Goal: Task Accomplishment & Management: Complete application form

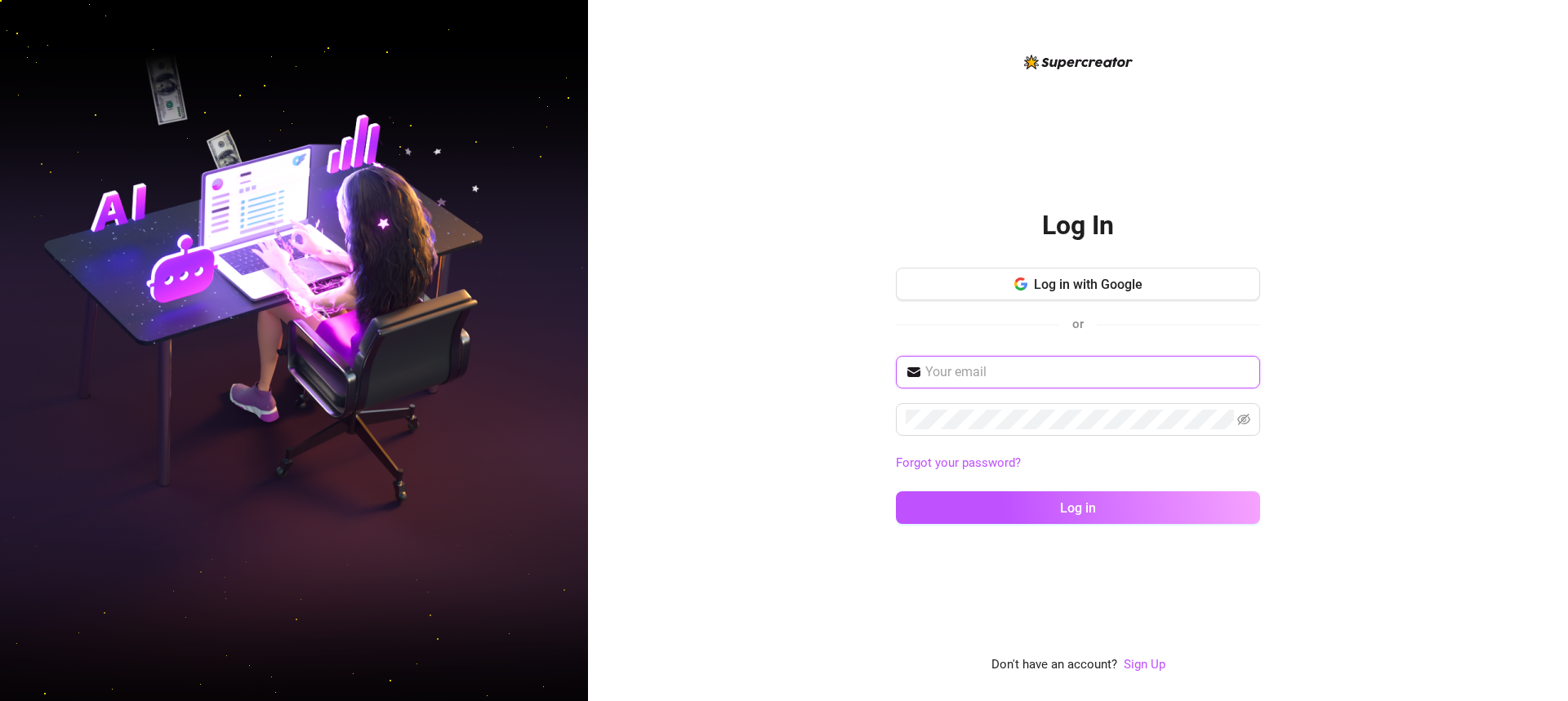
click at [1098, 373] on input "text" at bounding box center [1088, 372] width 325 height 20
type input "[EMAIL_ADDRESS][DOMAIN_NAME]"
click at [1000, 450] on div "[EMAIL_ADDRESS][DOMAIN_NAME] Forgot your password? Log in" at bounding box center [1078, 447] width 365 height 183
click at [1003, 452] on div "Forgot your password?" at bounding box center [1078, 463] width 365 height 26
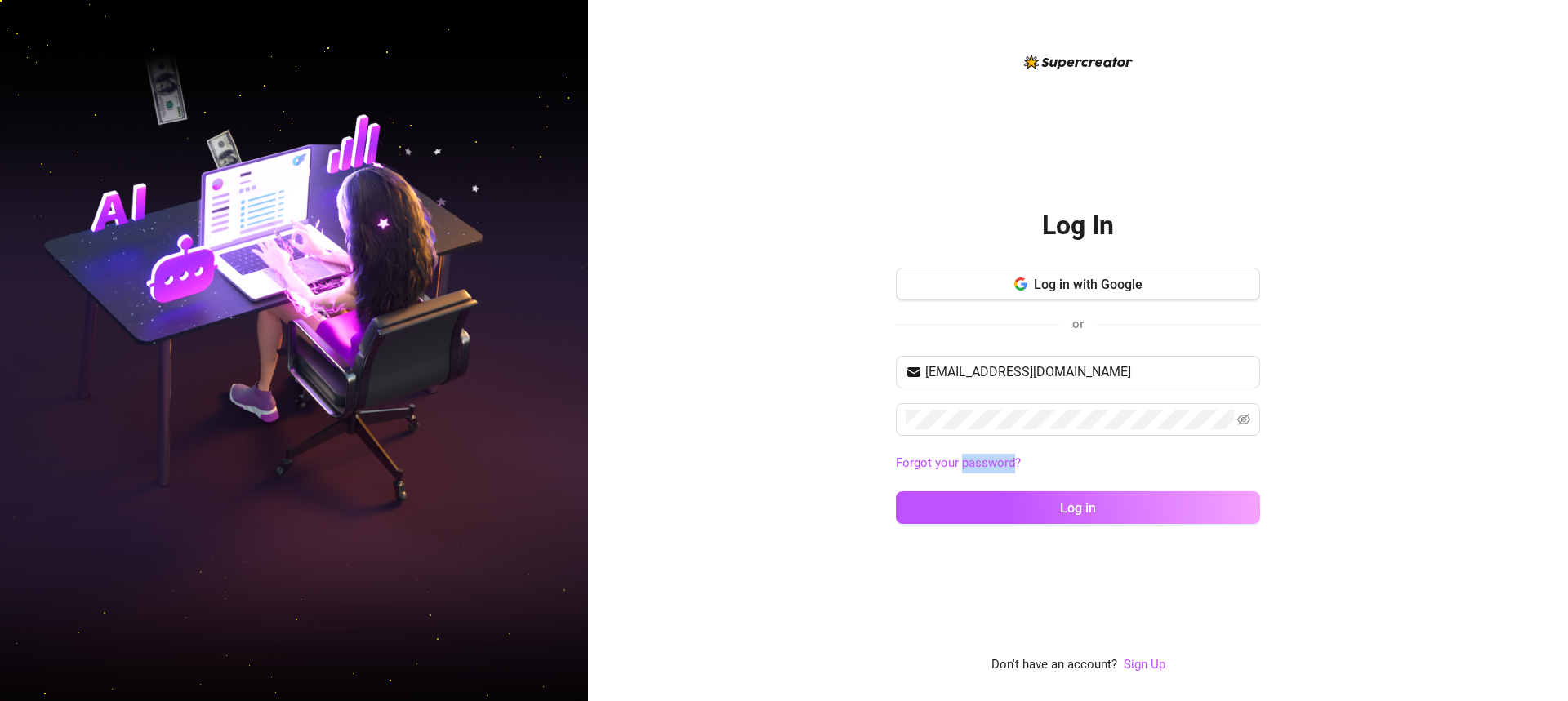
click at [1003, 452] on div "Forgot your password?" at bounding box center [1078, 463] width 365 height 26
click at [1077, 508] on span "Log in" at bounding box center [1078, 508] width 36 height 15
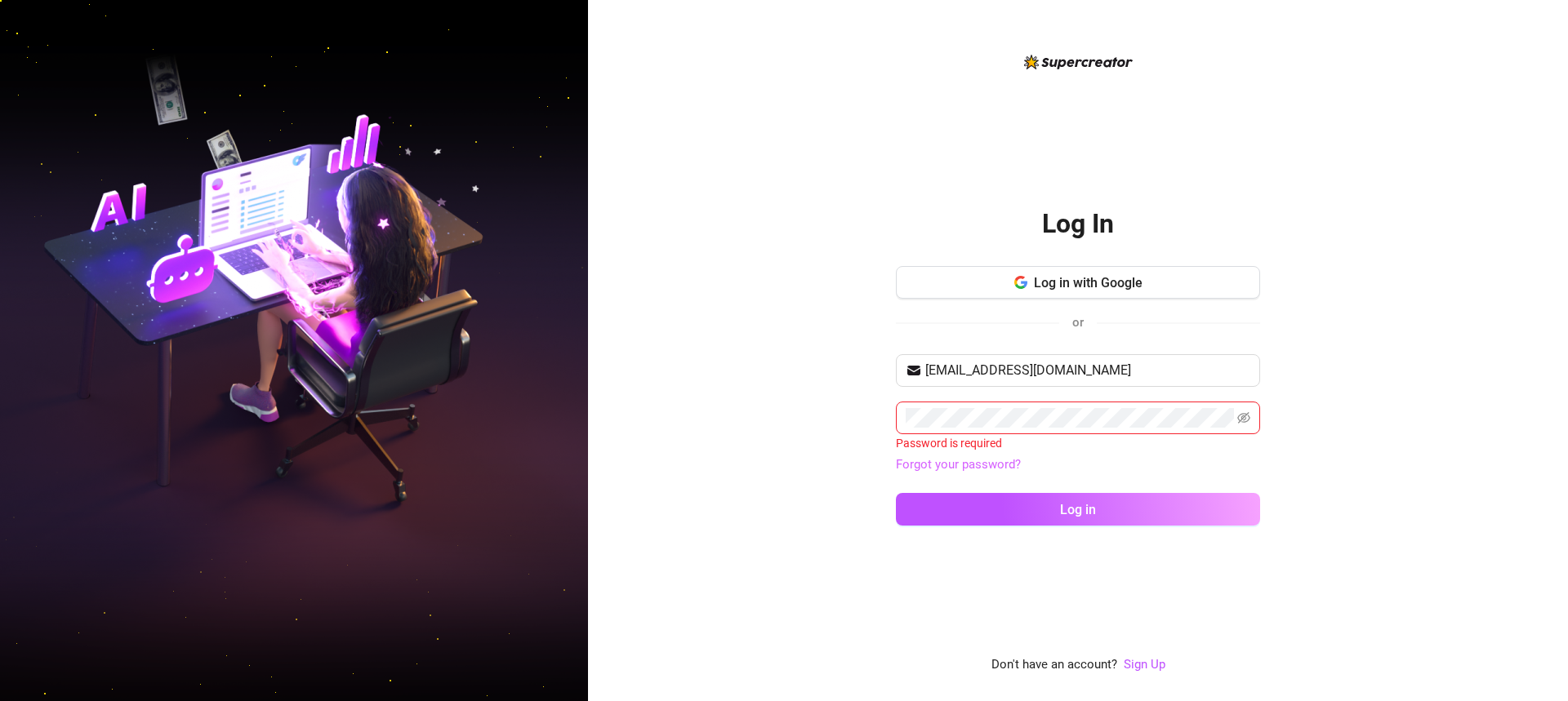
click at [973, 463] on link "Forgot your password?" at bounding box center [958, 464] width 125 height 14
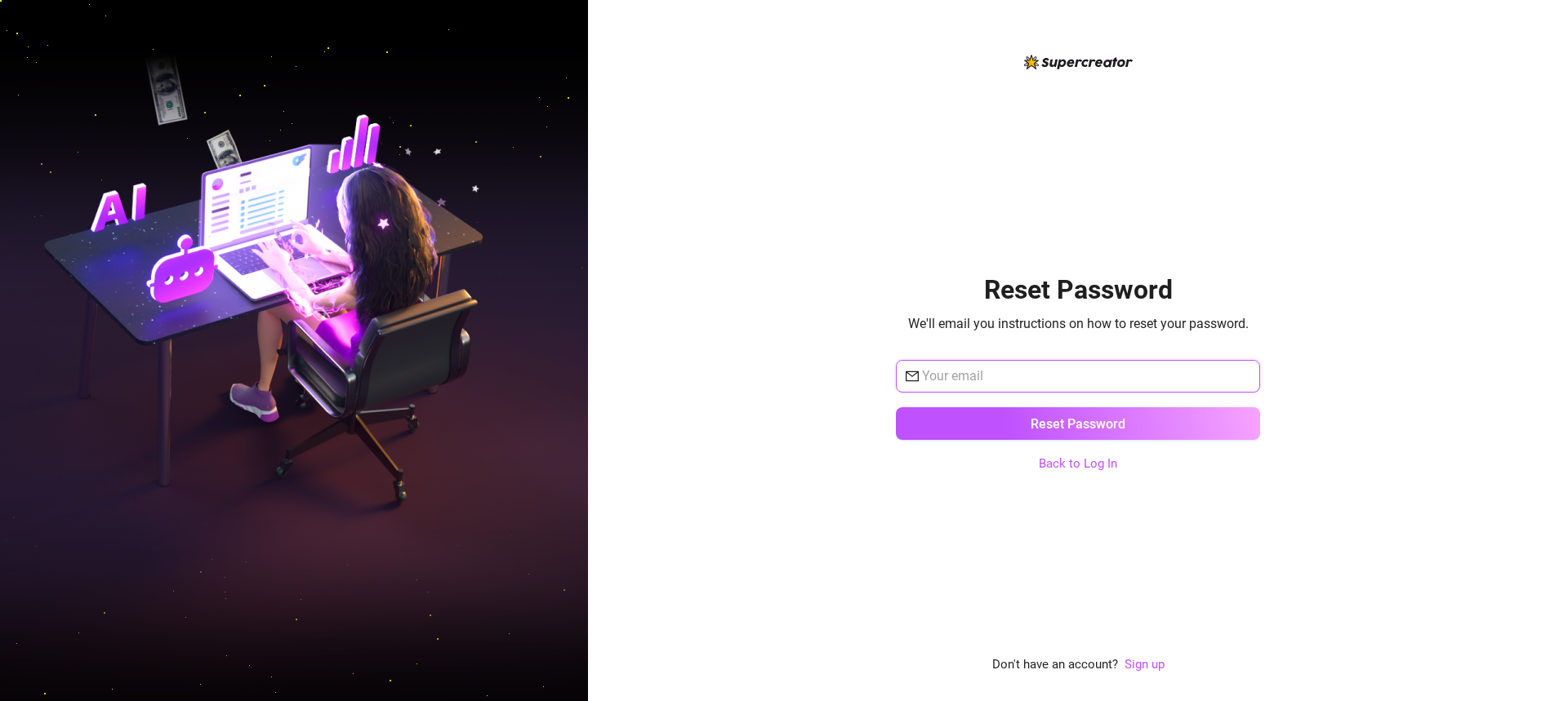
click at [1052, 375] on input "text" at bounding box center [1086, 376] width 328 height 20
type input "[EMAIL_ADDRESS][DOMAIN_NAME]"
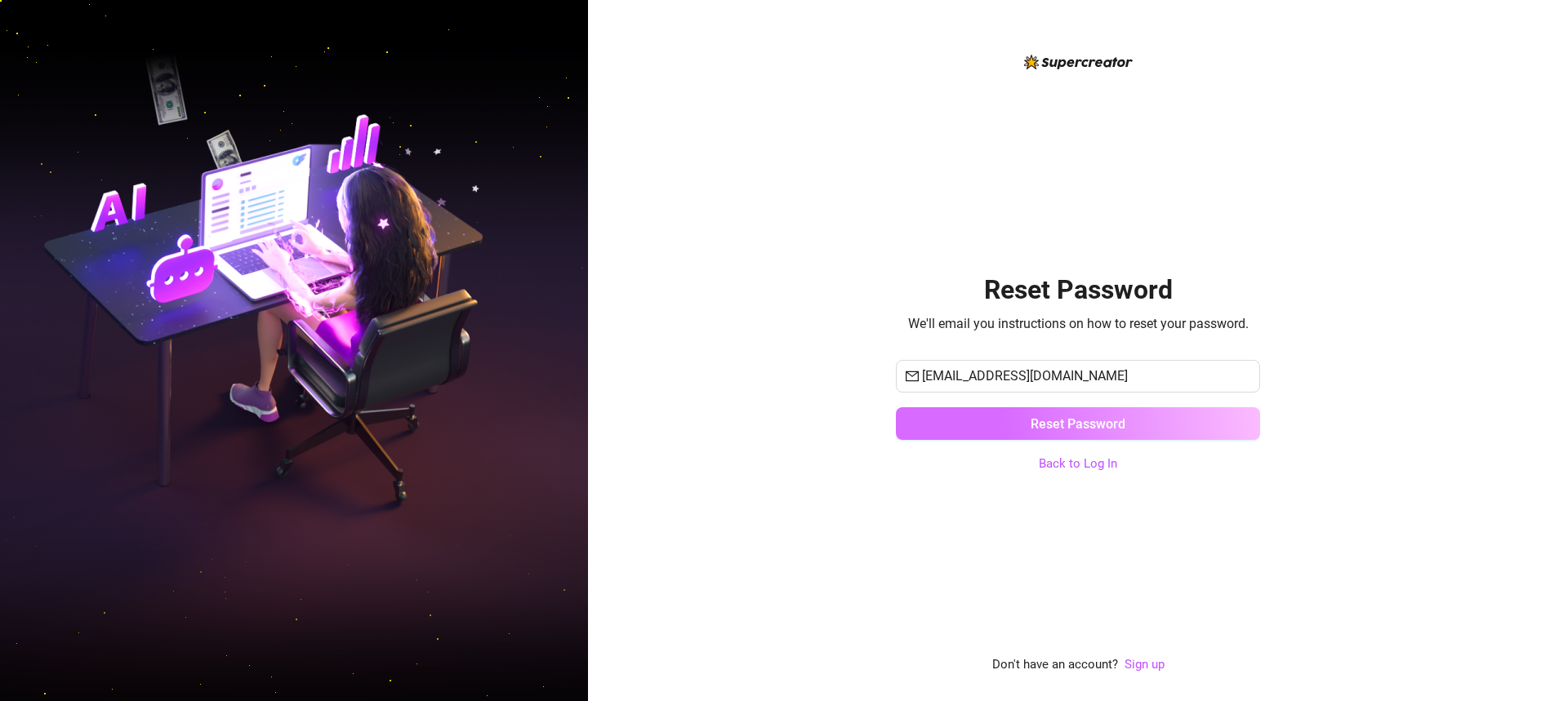
click at [1078, 414] on button "Reset Password" at bounding box center [1078, 423] width 365 height 32
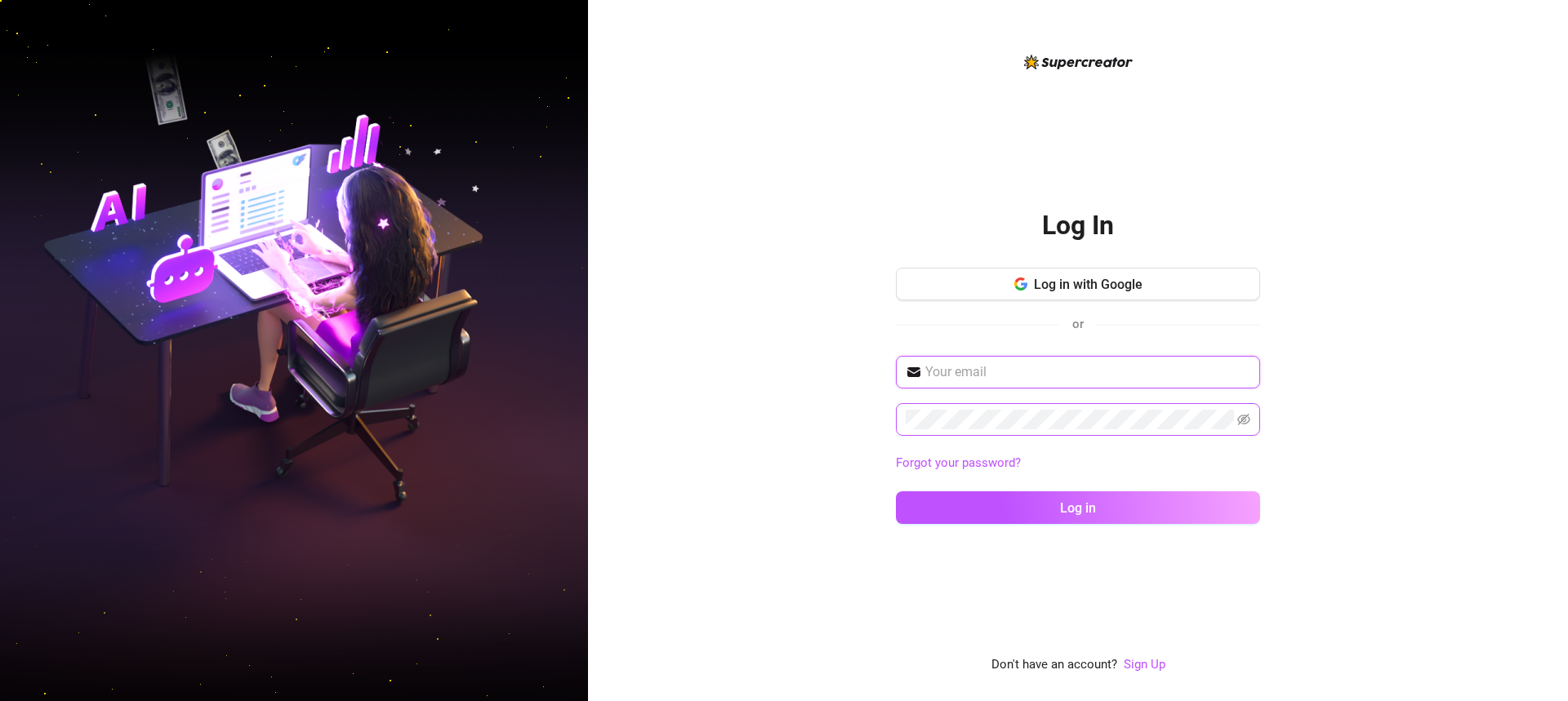
drag, startPoint x: 1081, startPoint y: 364, endPoint x: 1063, endPoint y: 407, distance: 46.6
click at [1063, 407] on div "Forgot your password? Log in" at bounding box center [1078, 447] width 365 height 183
type input "[EMAIL_ADDRESS][DOMAIN_NAME]"
click at [977, 461] on link "Forgot your password?" at bounding box center [958, 463] width 125 height 14
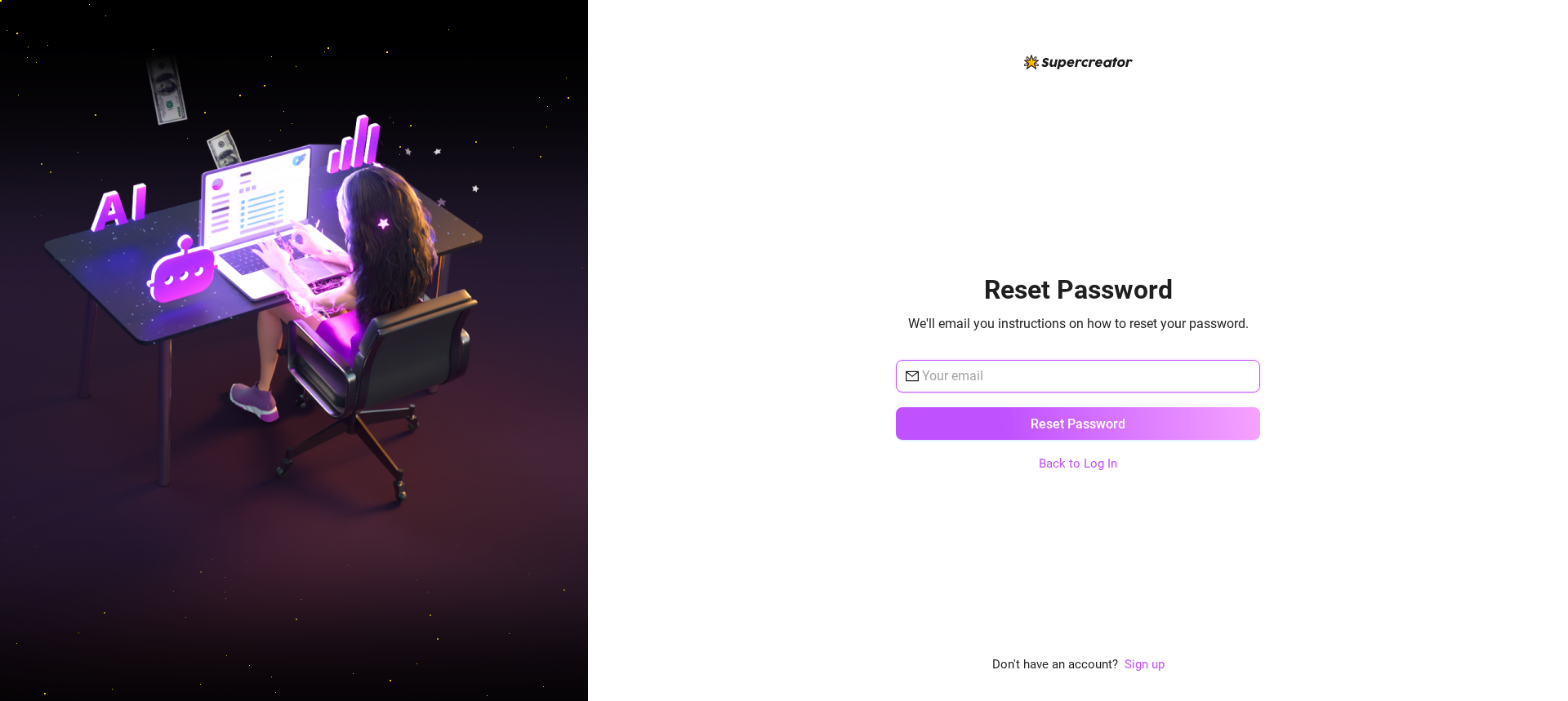
click at [1011, 372] on input "text" at bounding box center [1086, 376] width 328 height 20
type input "[EMAIL_ADDRESS][DOMAIN_NAME]"
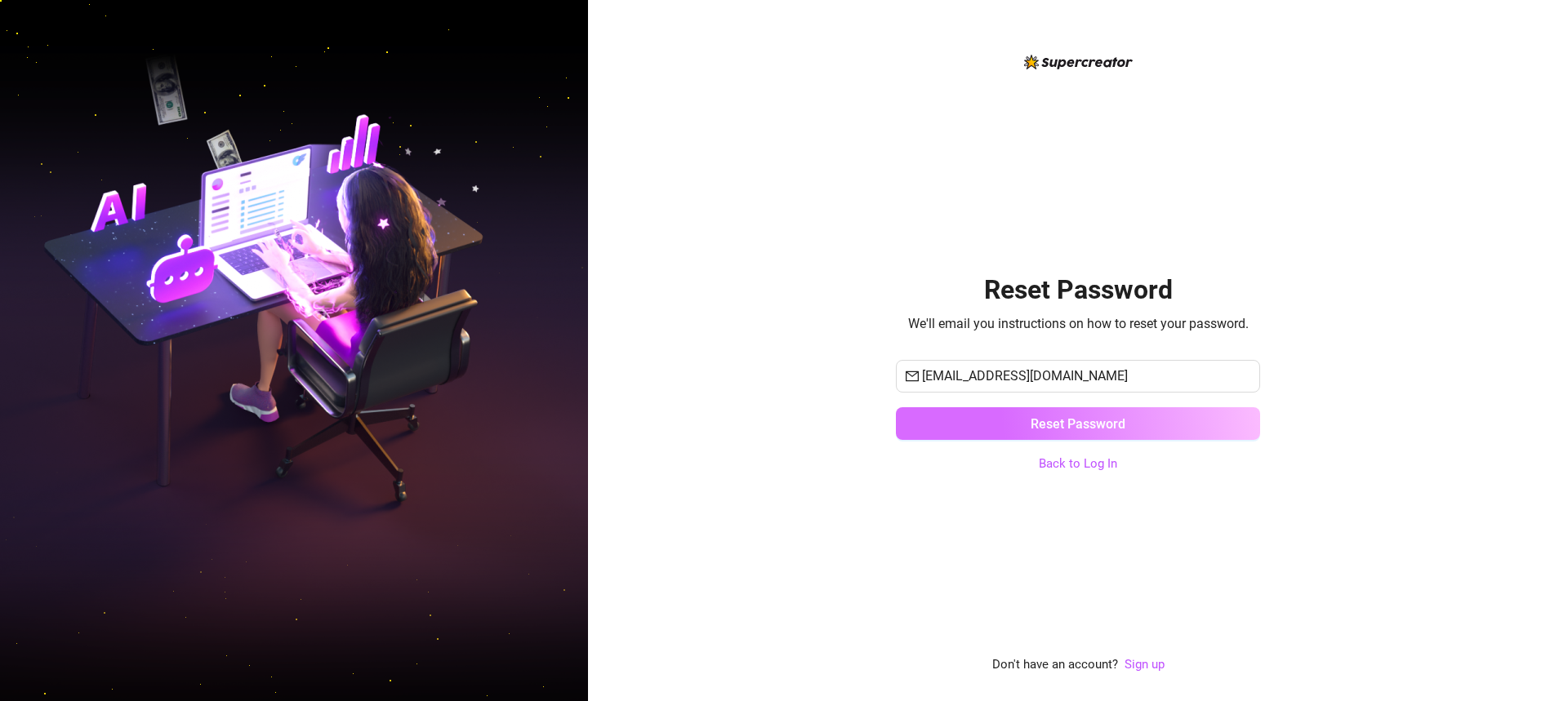
click at [1045, 416] on span "Reset Password" at bounding box center [1077, 423] width 94 height 15
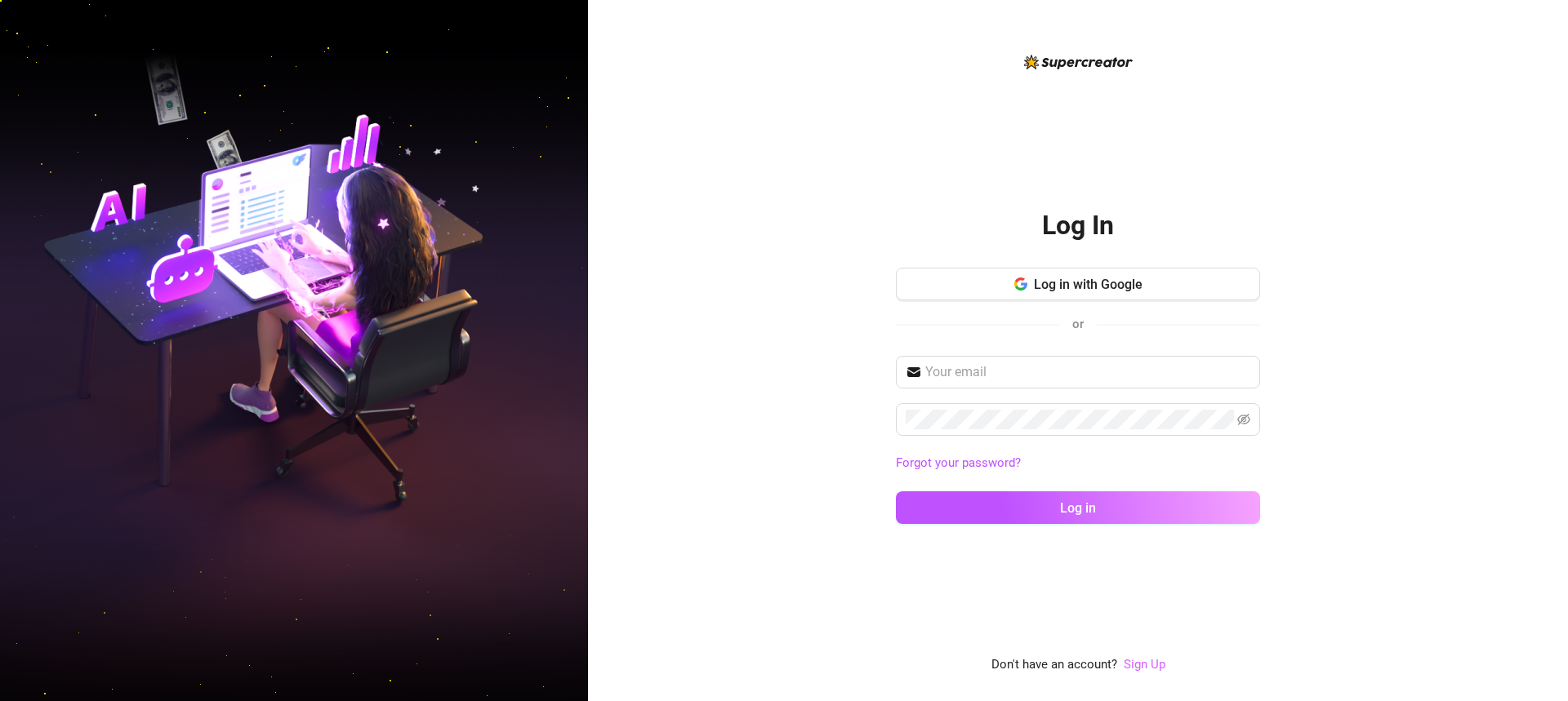
click at [1148, 660] on link "Sign Up" at bounding box center [1145, 664] width 42 height 14
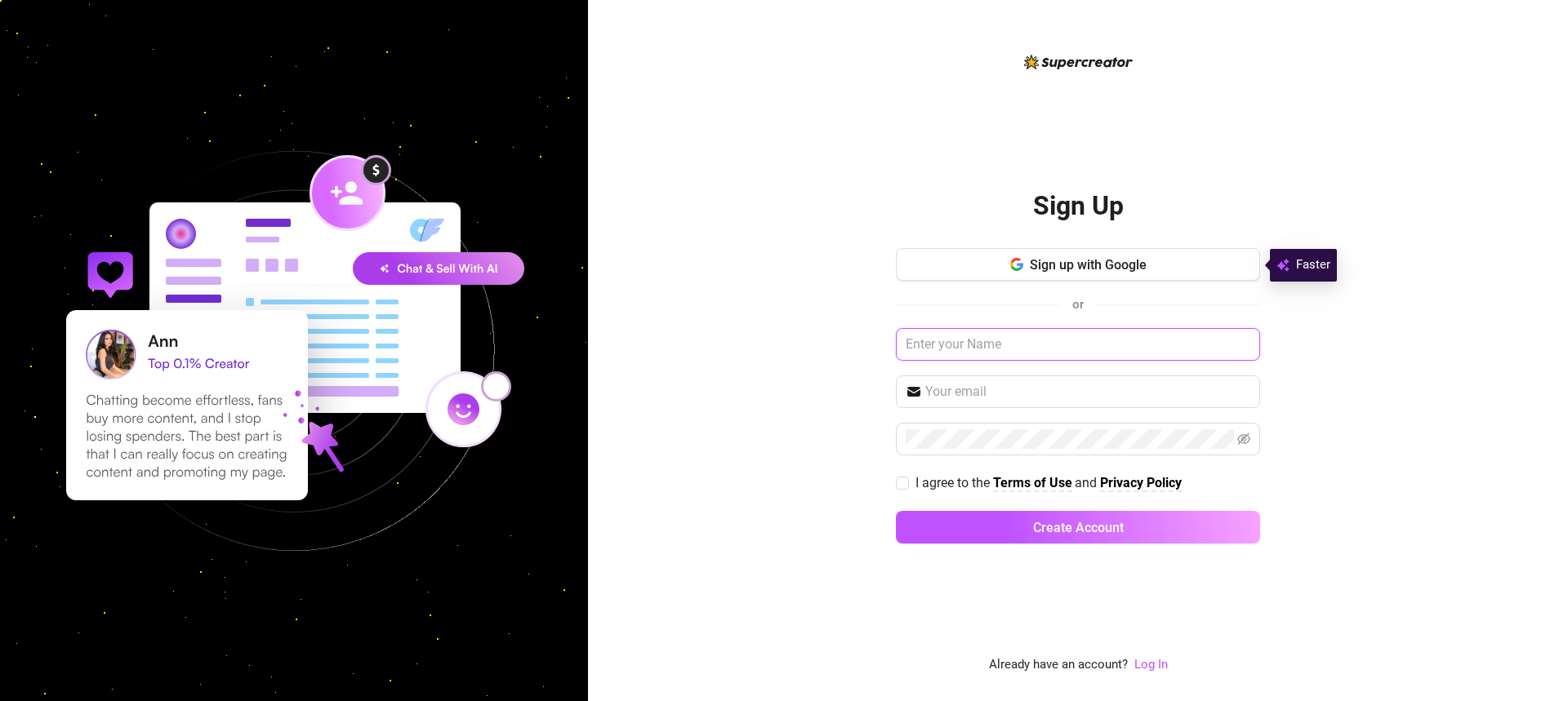
click at [999, 341] on input "text" at bounding box center [1078, 344] width 365 height 32
type input "[PERSON_NAME]"
click at [967, 397] on input "text" at bounding box center [1088, 392] width 325 height 20
type input "[EMAIL_ADDRESS][DOMAIN_NAME]"
click at [1148, 660] on link "Log In" at bounding box center [1151, 664] width 33 height 14
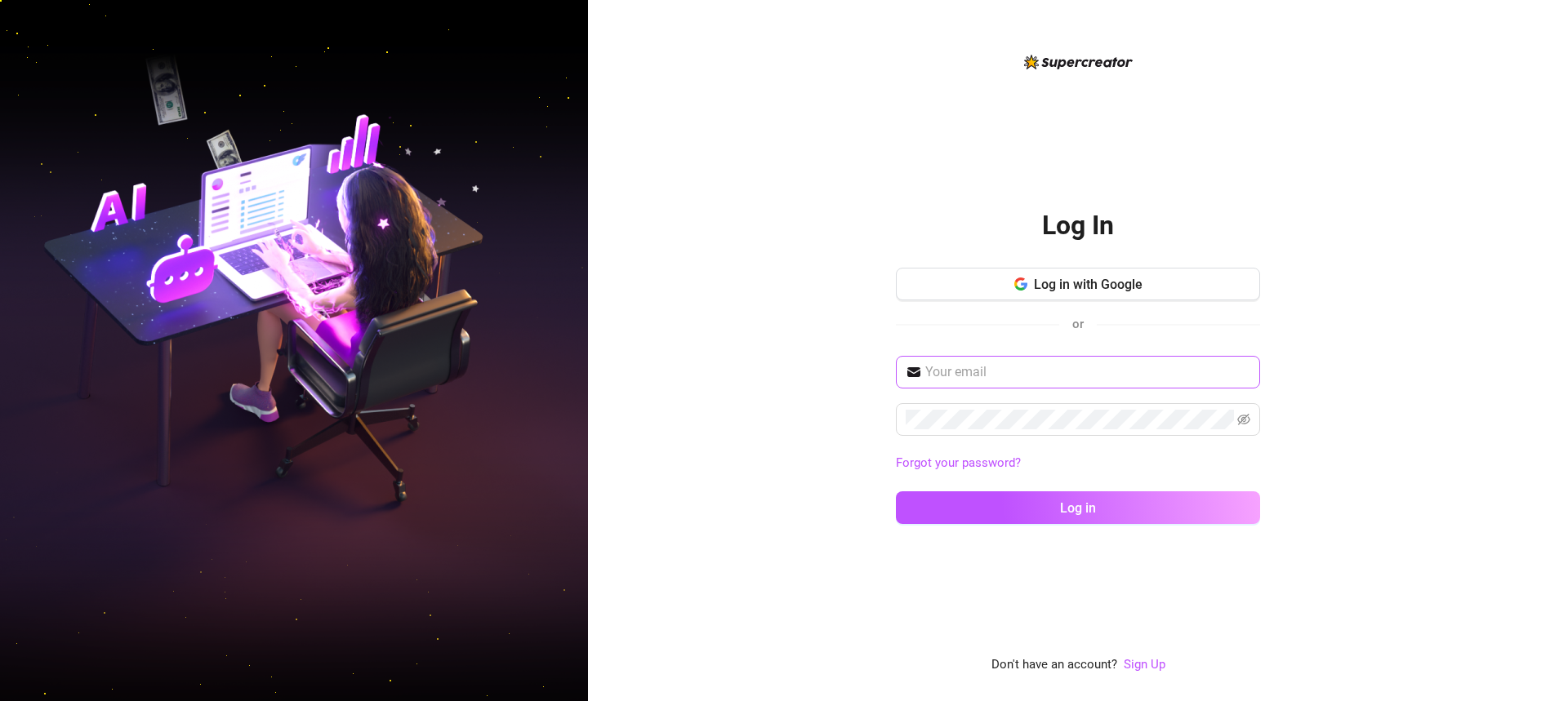
click at [1032, 383] on span at bounding box center [1078, 372] width 365 height 32
click at [1055, 368] on input "text" at bounding box center [1088, 372] width 325 height 20
type input "[EMAIL_ADDRESS][DOMAIN_NAME]"
click at [896, 491] on button "Log in" at bounding box center [1078, 507] width 365 height 32
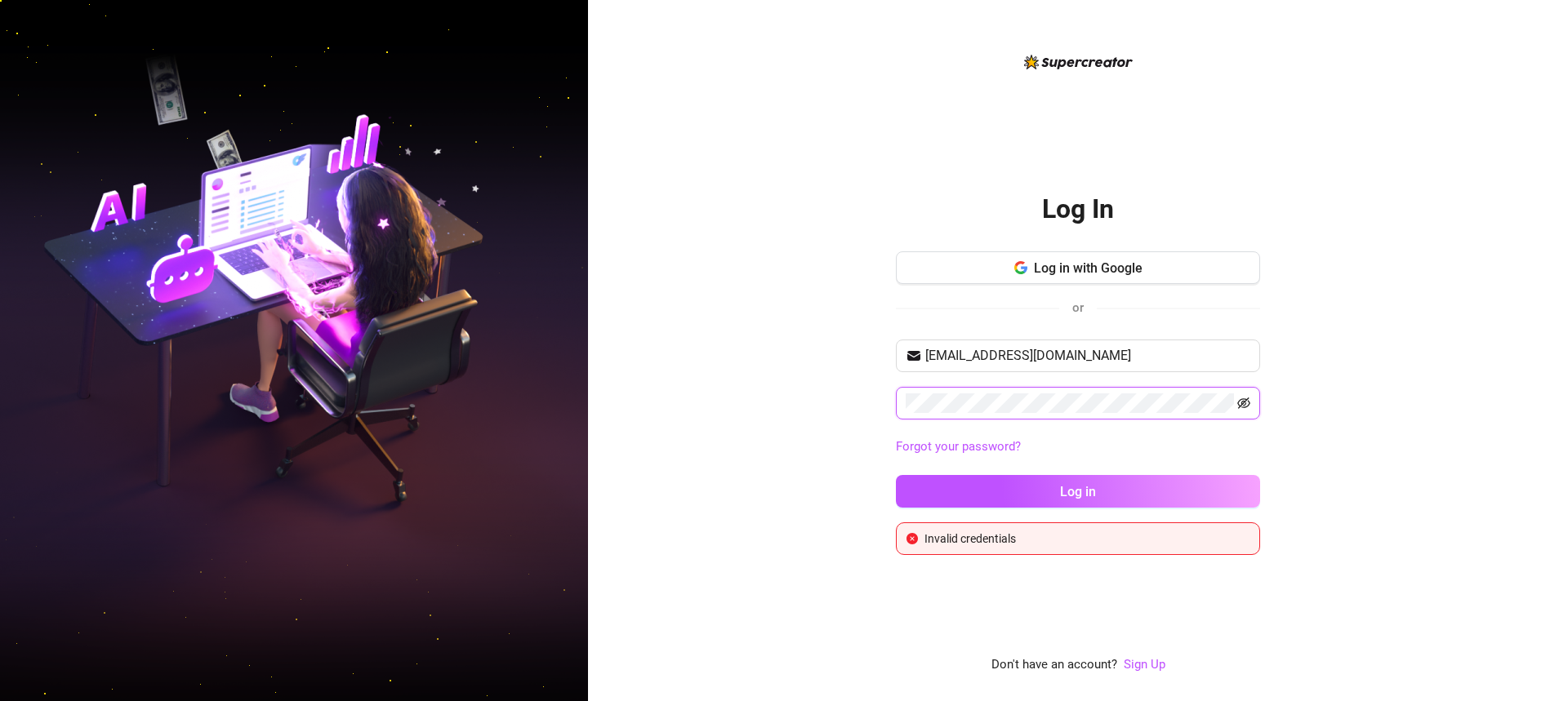
click at [1245, 404] on icon "eye-invisible" at bounding box center [1244, 403] width 3 height 3
click at [896, 475] on button "Log in" at bounding box center [1078, 491] width 365 height 32
click at [982, 393] on span at bounding box center [1078, 403] width 365 height 32
click at [1142, 337] on div "Log in with Google or" at bounding box center [1078, 296] width 365 height 88
click at [1050, 485] on button "Log in" at bounding box center [1078, 491] width 365 height 32
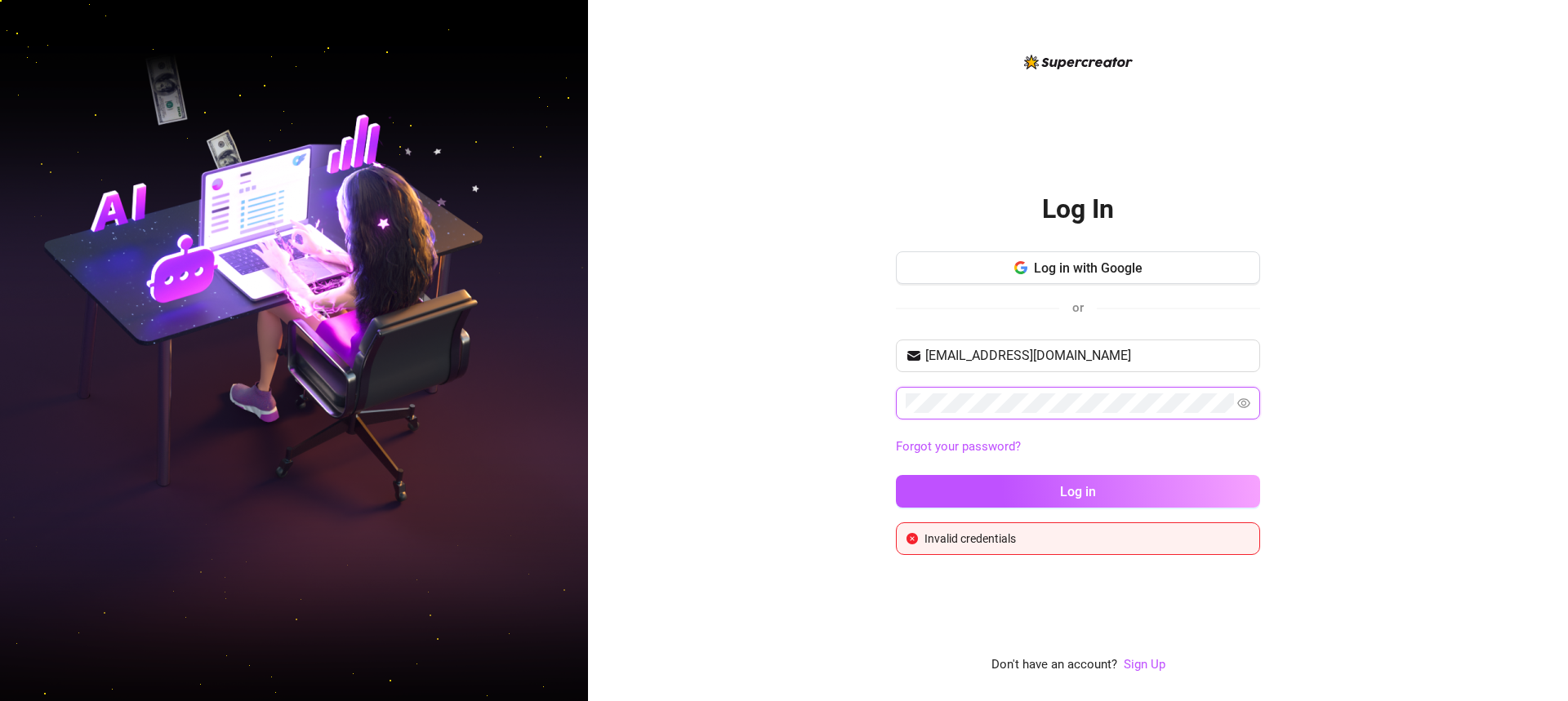
click at [896, 475] on button "Log in" at bounding box center [1078, 491] width 365 height 32
click at [1144, 668] on link "Sign Up" at bounding box center [1145, 664] width 42 height 14
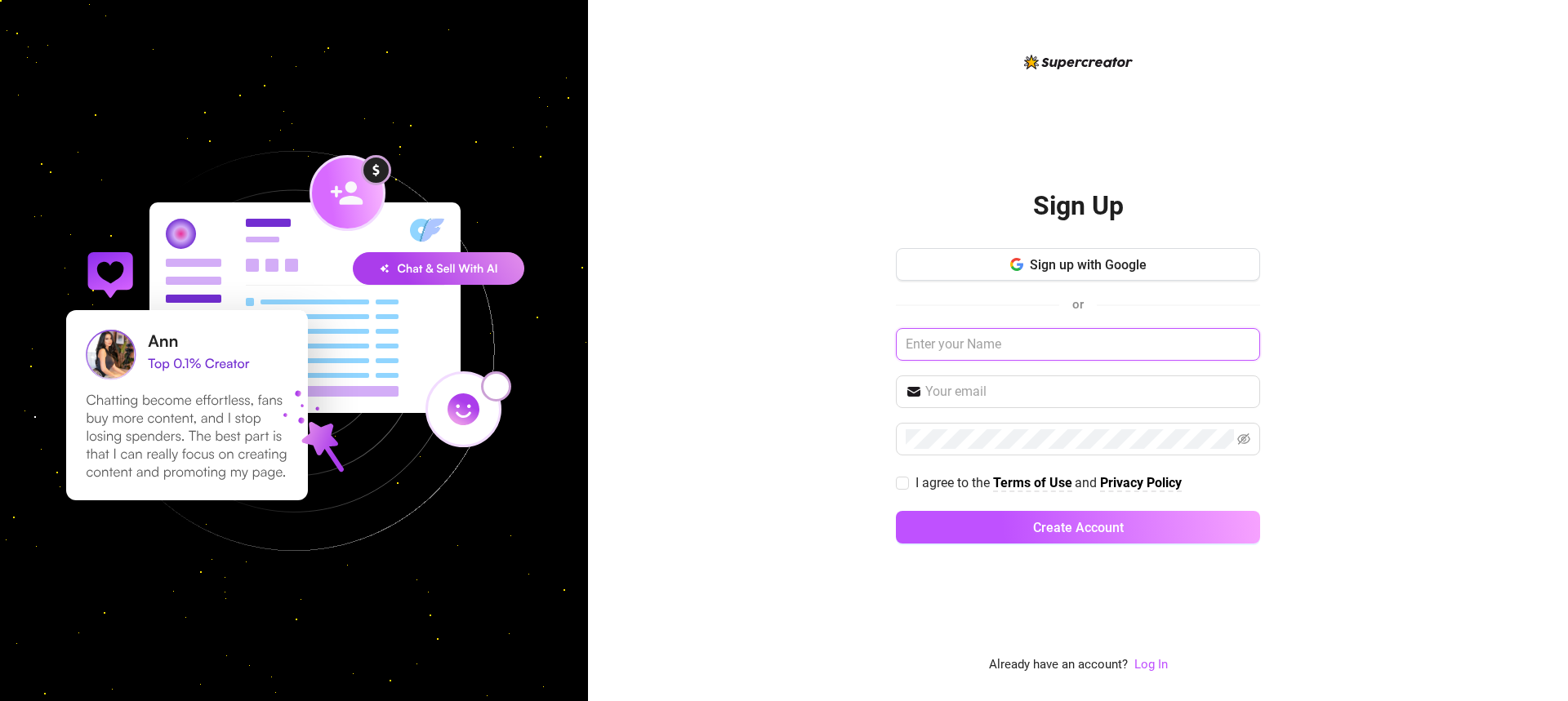
click at [1046, 337] on input "text" at bounding box center [1078, 344] width 365 height 32
type input "[PERSON_NAME]"
click at [1022, 393] on input "text" at bounding box center [1088, 392] width 325 height 20
type input "[EMAIL_ADDRESS][DOMAIN_NAME]"
click at [1028, 426] on span at bounding box center [1078, 439] width 365 height 32
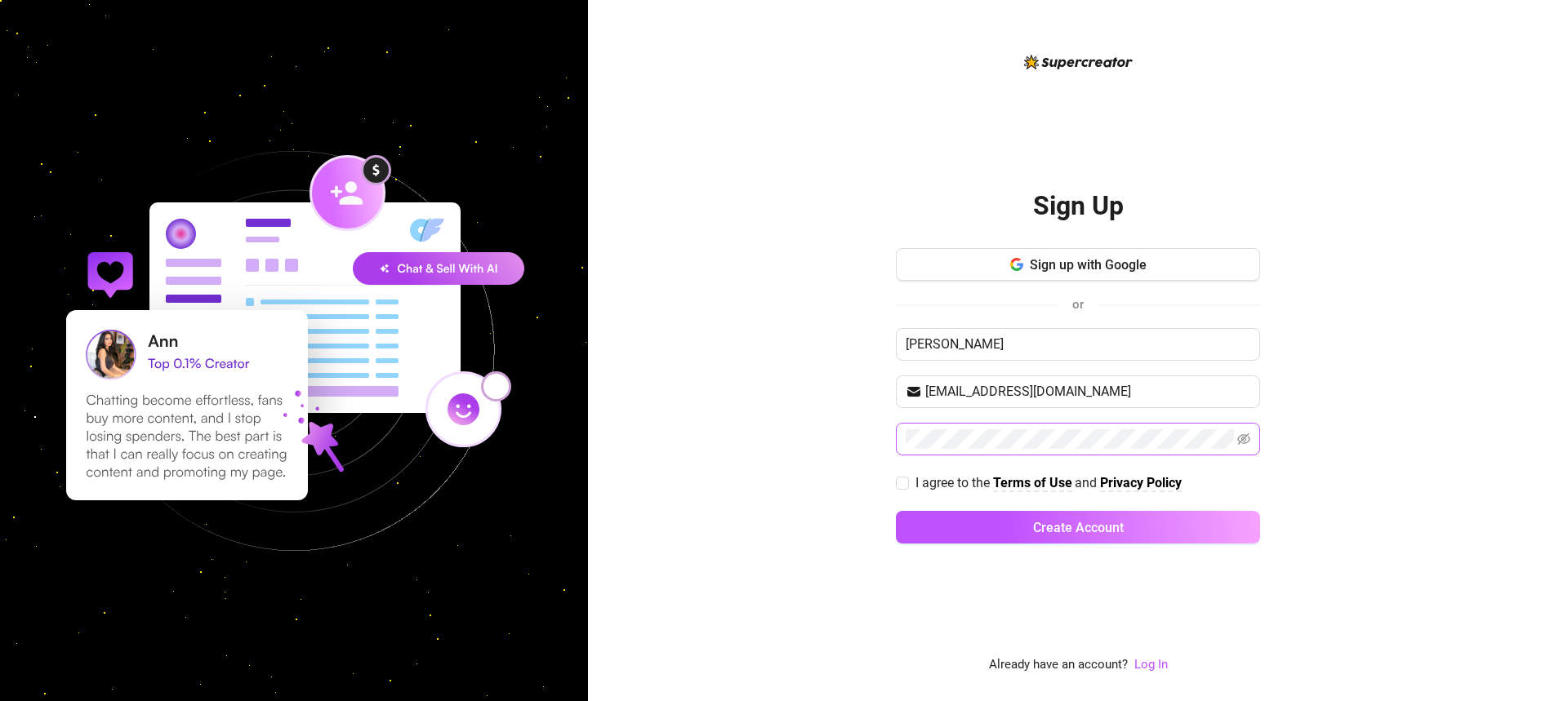
click at [1028, 426] on span at bounding box center [1078, 439] width 365 height 32
click at [930, 490] on span "I agree to the Terms of Use and Privacy Policy" at bounding box center [1049, 483] width 280 height 20
click at [908, 488] on input "I agree to the Terms of Use and Privacy Policy" at bounding box center [902, 483] width 11 height 11
checkbox input "true"
click at [994, 521] on button "Create Account" at bounding box center [1078, 527] width 365 height 32
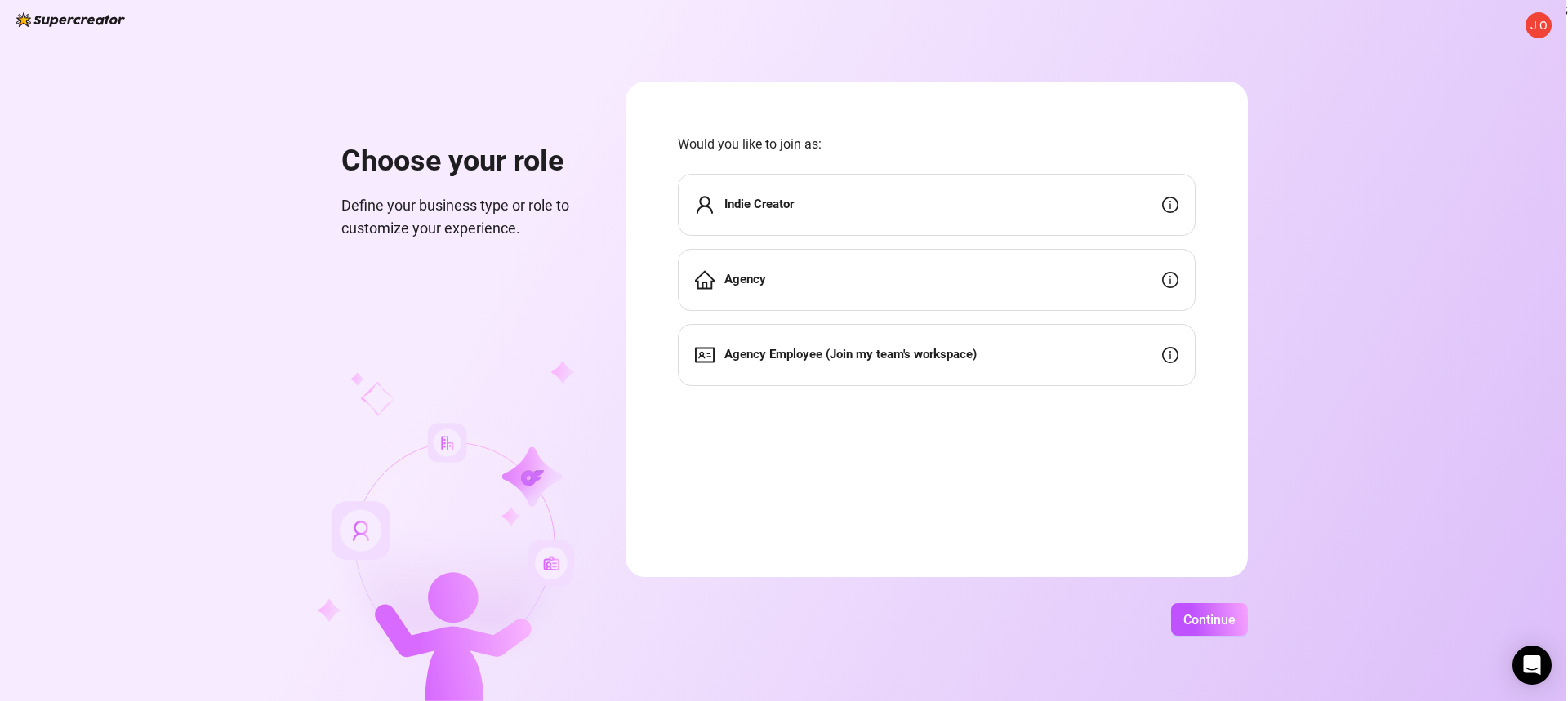
click at [813, 288] on div "Agency" at bounding box center [936, 279] width 518 height 62
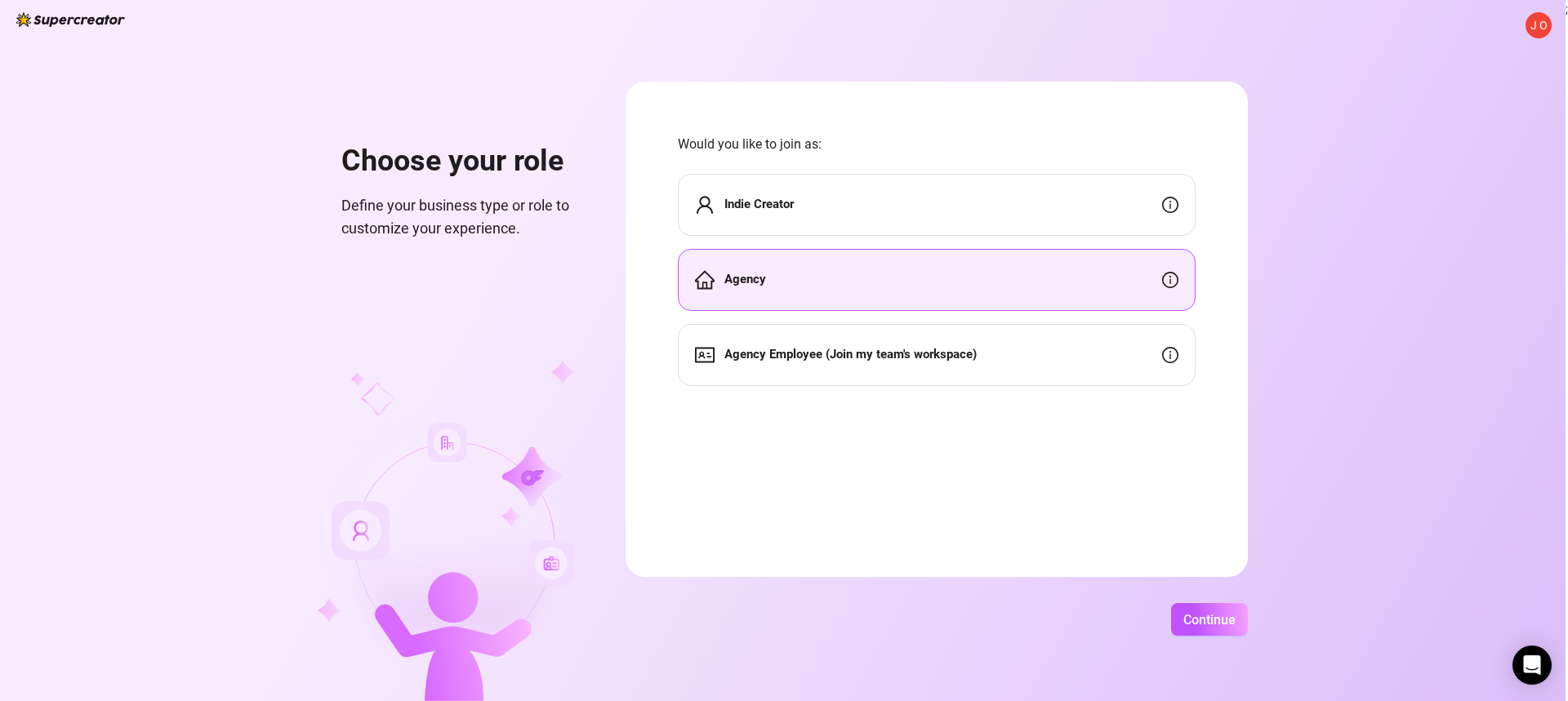
click at [845, 213] on div "Indie Creator" at bounding box center [936, 204] width 518 height 62
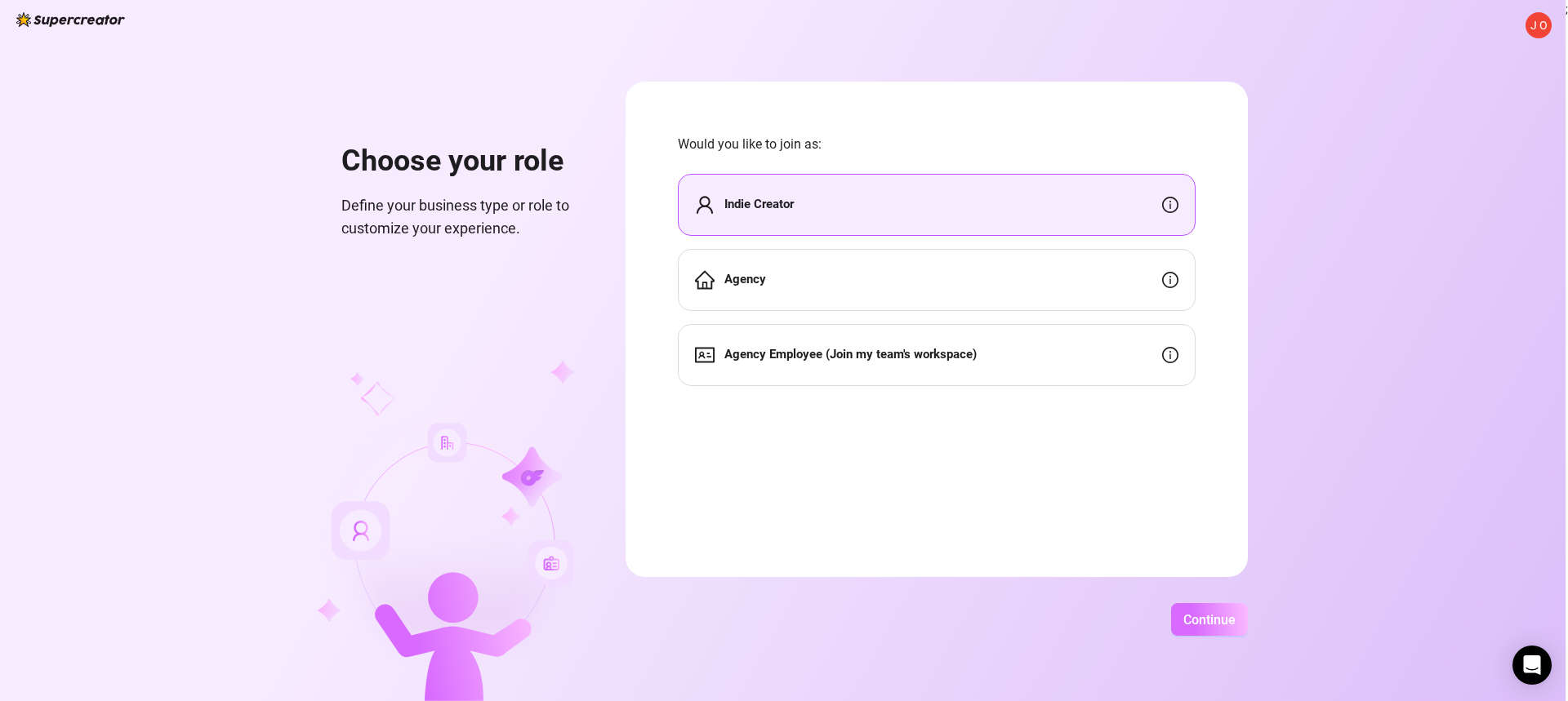
click at [1208, 616] on span "Continue" at bounding box center [1209, 620] width 52 height 15
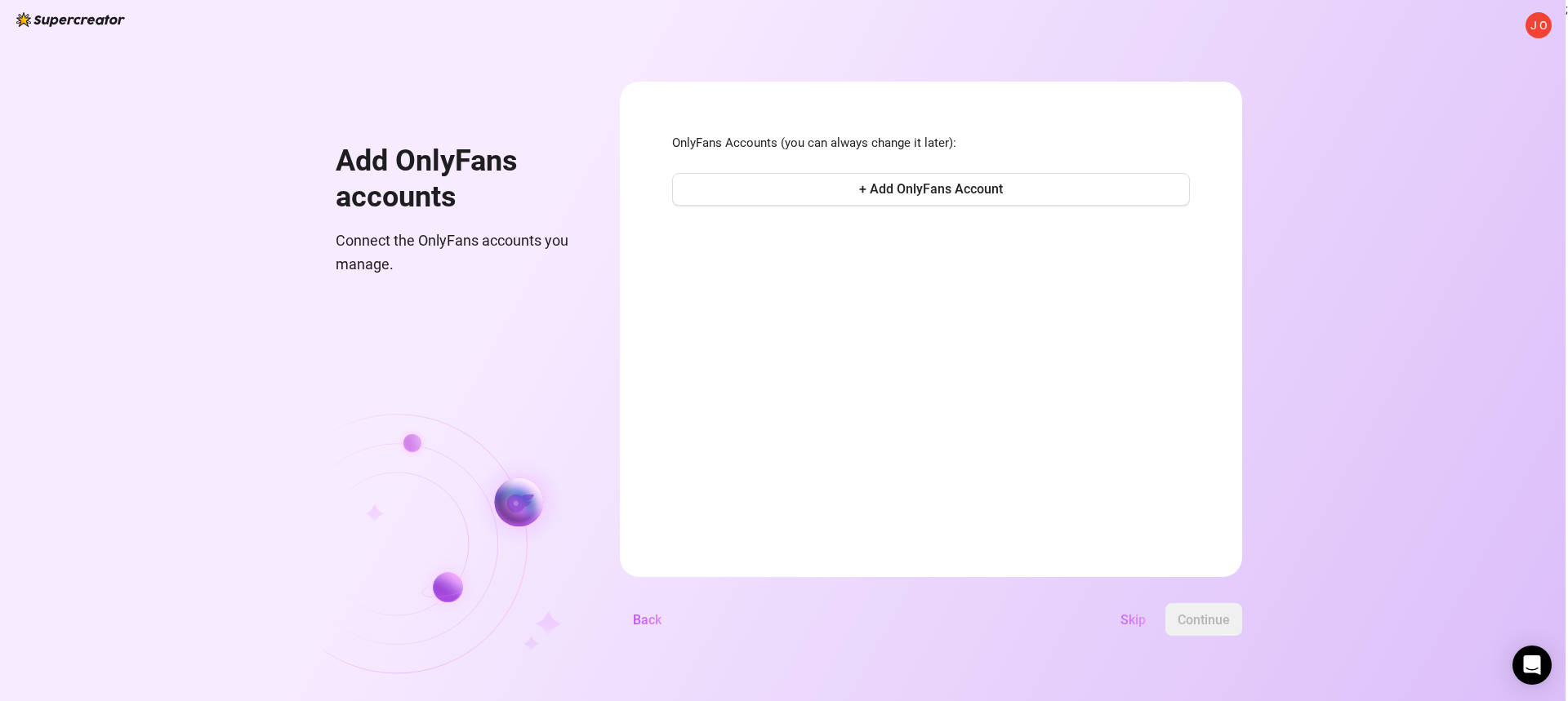
click at [1131, 615] on span "Skip" at bounding box center [1133, 620] width 26 height 15
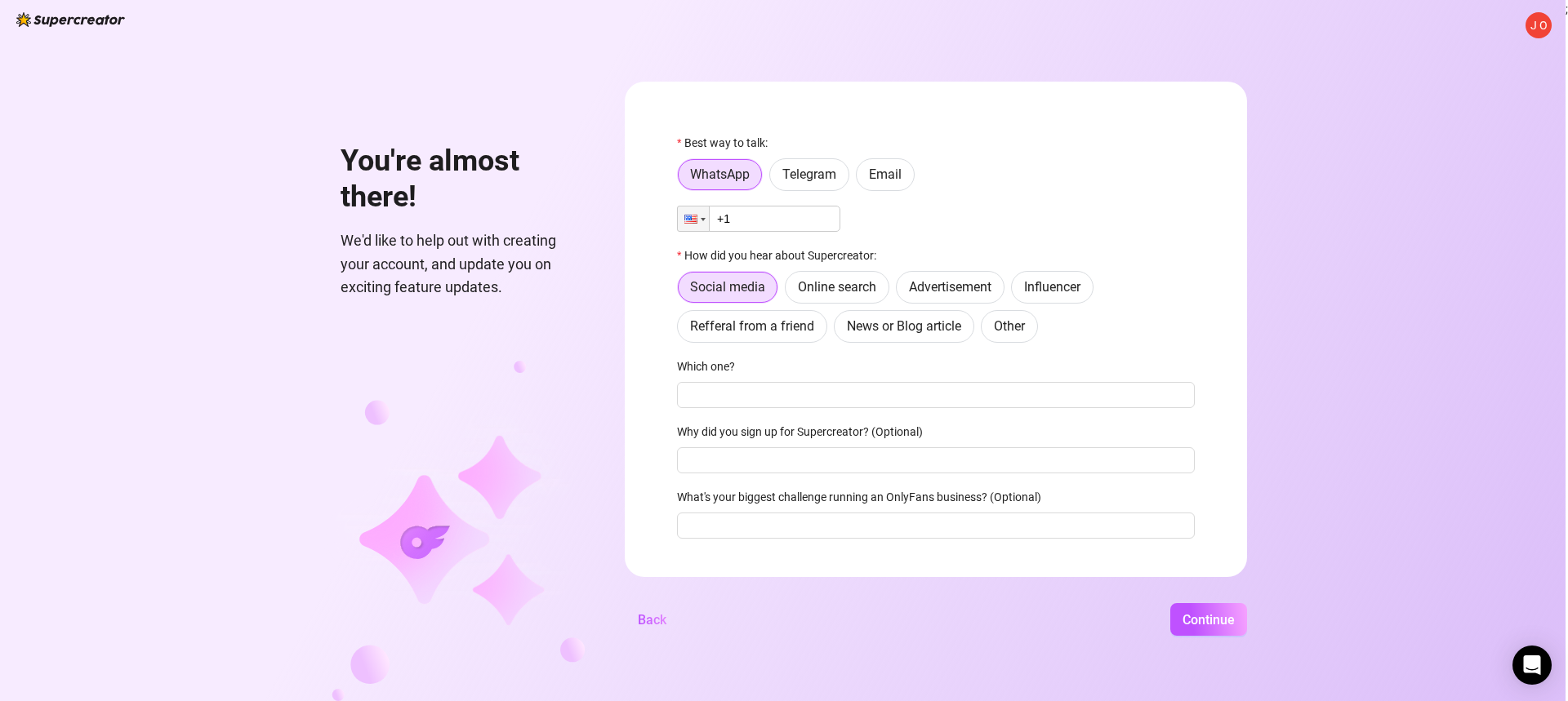
click at [787, 224] on input "+1" at bounding box center [759, 218] width 163 height 26
click at [709, 220] on div at bounding box center [693, 219] width 31 height 25
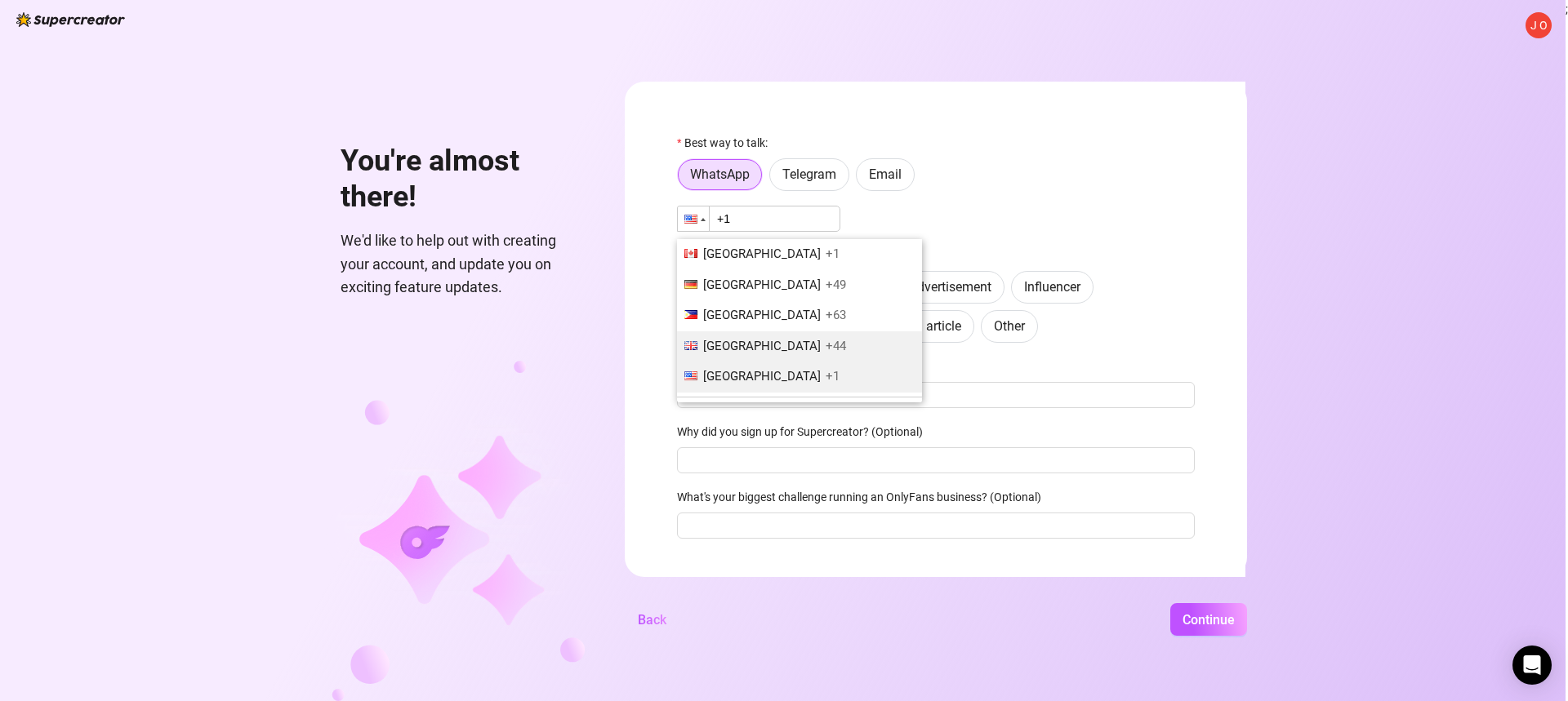
click at [729, 350] on span "[GEOGRAPHIC_DATA]" at bounding box center [762, 345] width 117 height 14
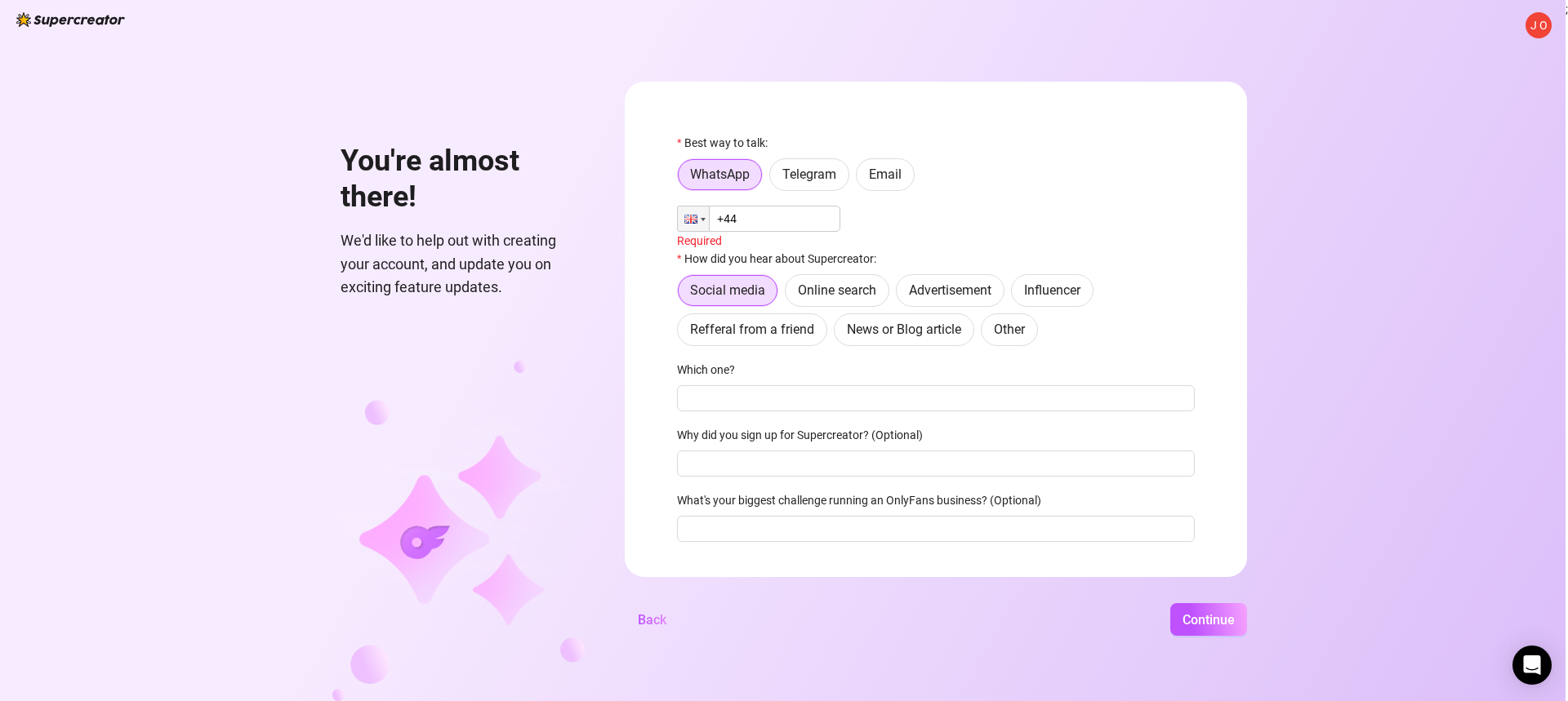
click at [751, 224] on input "+44" at bounding box center [759, 218] width 163 height 26
type input "[PHONE_NUMBER]"
click at [847, 291] on span "Online search" at bounding box center [837, 287] width 78 height 15
click at [790, 292] on input "Online search" at bounding box center [790, 292] width 0 height 0
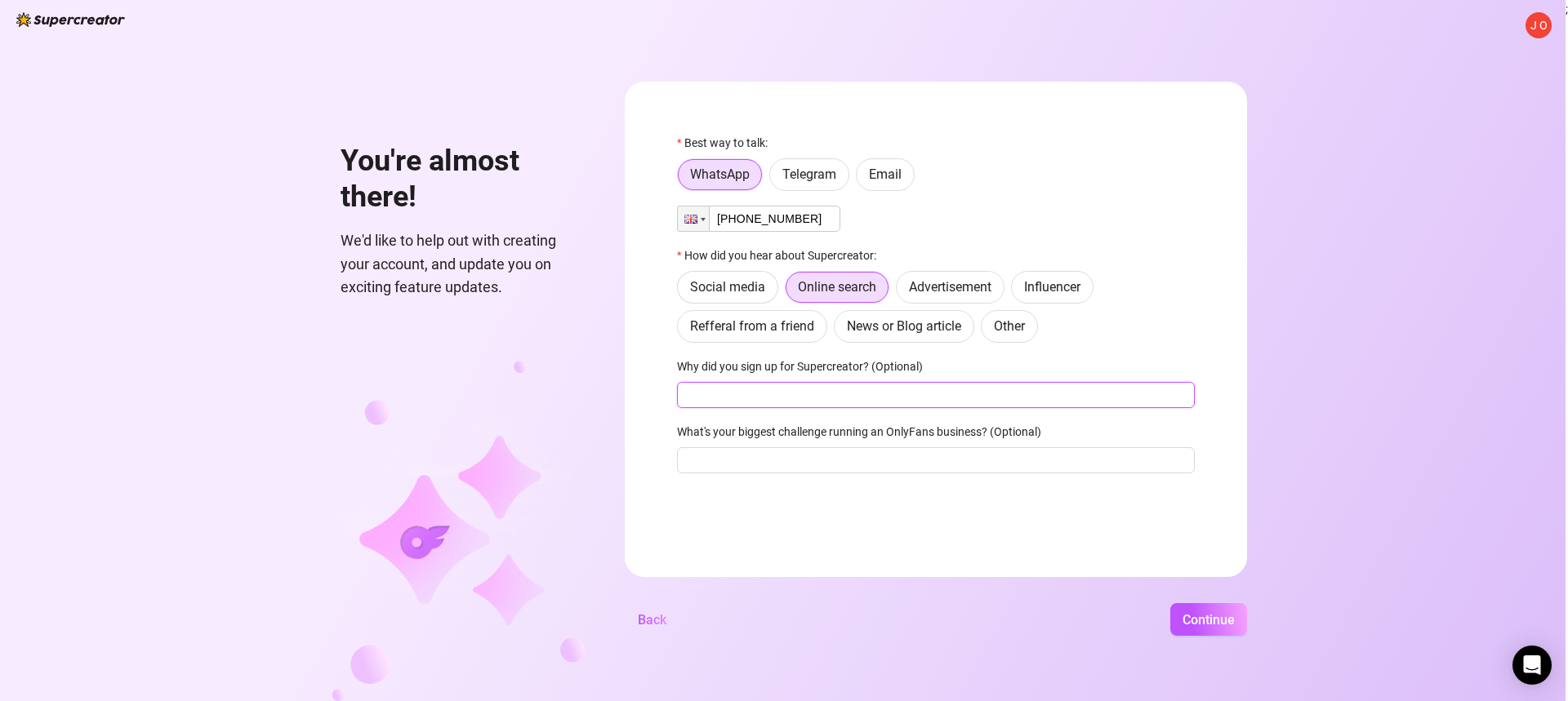
click at [795, 394] on input "Why did you sign up for Supercreator? (Optional)" at bounding box center [936, 395] width 518 height 26
click at [717, 394] on input "to run an only fans account" at bounding box center [936, 395] width 518 height 26
click at [752, 393] on input "to get my an only fans account" at bounding box center [936, 395] width 518 height 26
click at [836, 400] on input "to get my only fans account" at bounding box center [936, 395] width 518 height 26
type input "to get my only fans account managed"
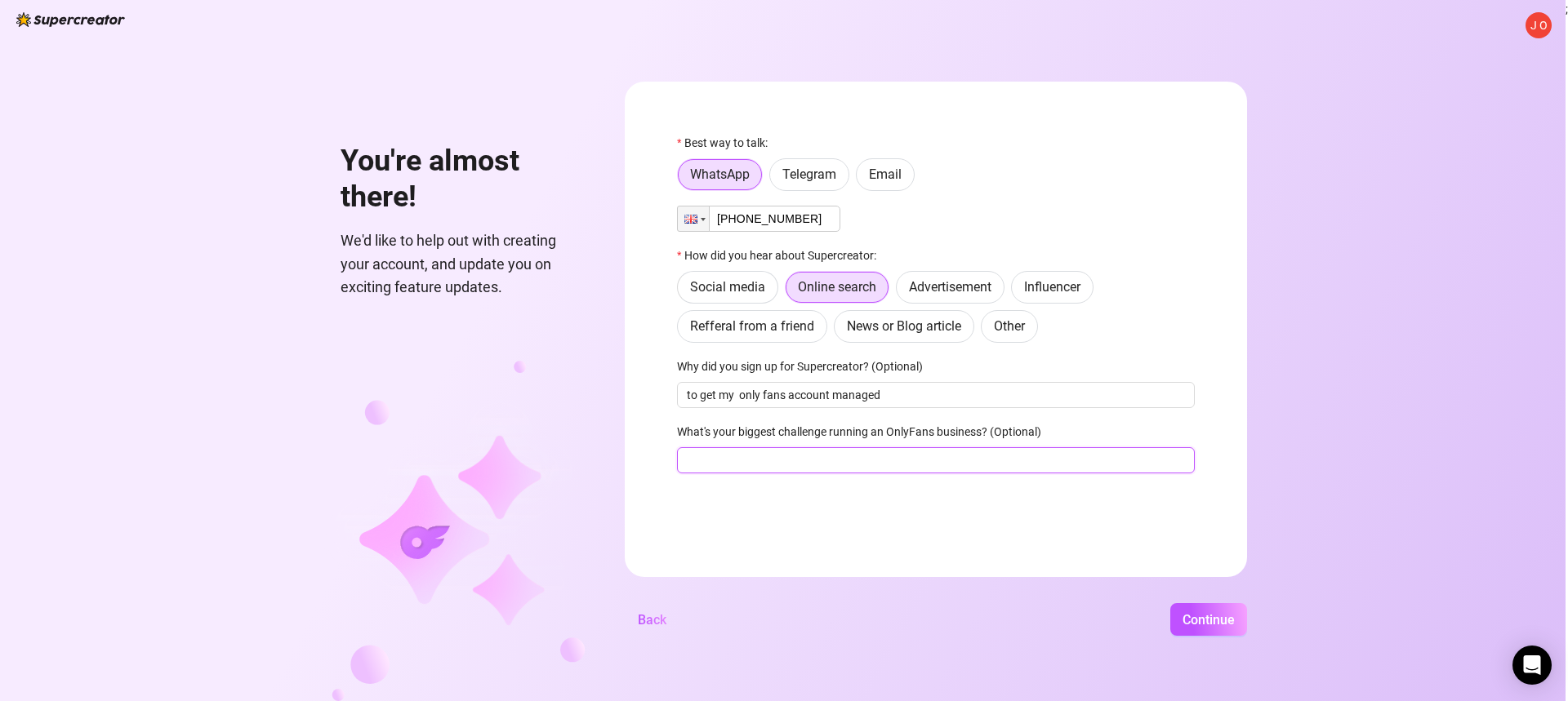
click at [775, 457] on input "What's your biggest challenge running an OnlyFans business? (Optional)" at bounding box center [936, 460] width 518 height 26
type input "making money and getting reach"
click at [1197, 610] on button "Continue" at bounding box center [1208, 619] width 76 height 32
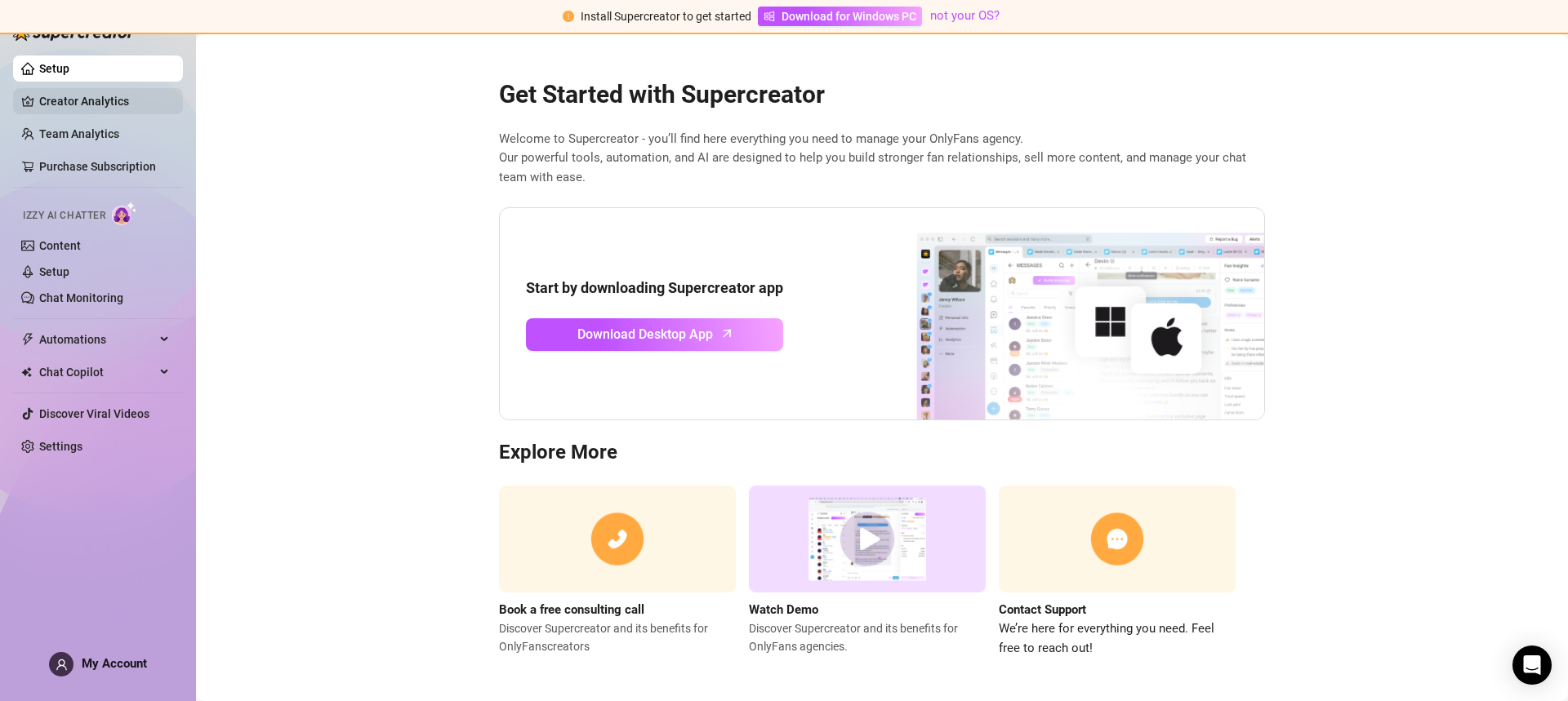
click at [82, 103] on link "Creator Analytics" at bounding box center [104, 100] width 131 height 26
click at [82, 103] on ul "Setup Creator Analytics Team Analytics Purchase Subscription Izzy AI Chatter Co…" at bounding box center [98, 257] width 170 height 417
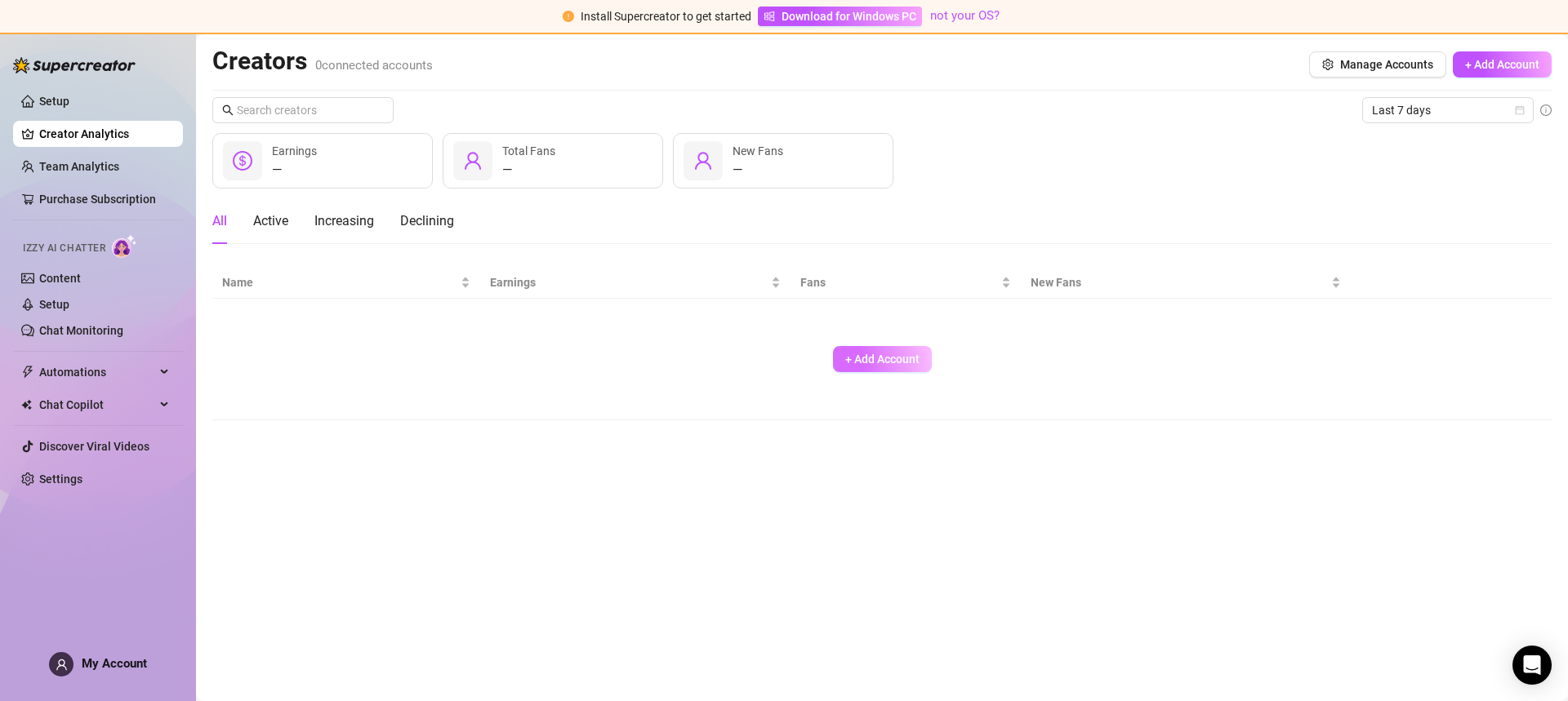
click at [871, 353] on span "+ Add Account" at bounding box center [883, 360] width 74 height 13
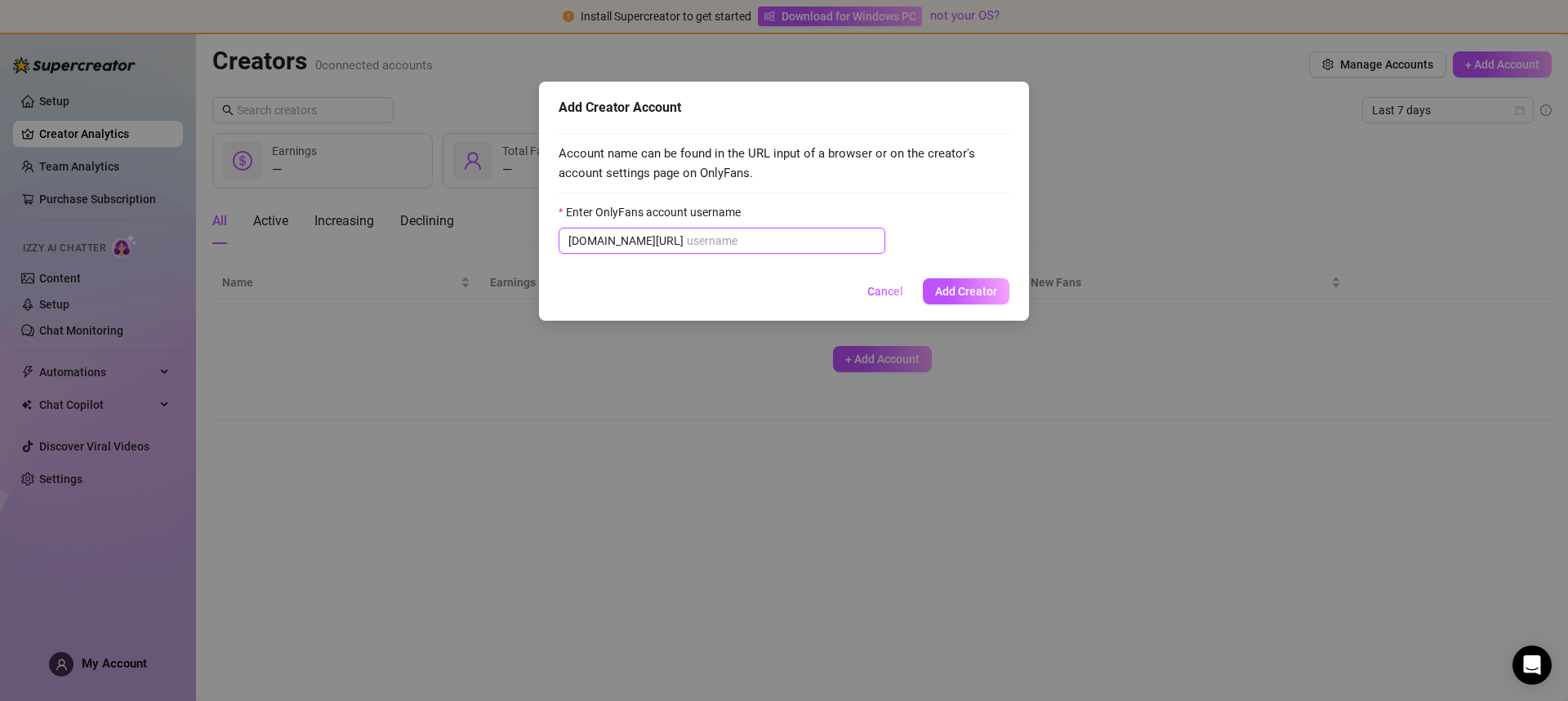
drag, startPoint x: 768, startPoint y: 230, endPoint x: 714, endPoint y: 246, distance: 56.3
click at [714, 246] on input "Enter OnlyFans account username" at bounding box center [782, 240] width 189 height 18
paste input "u392900265"
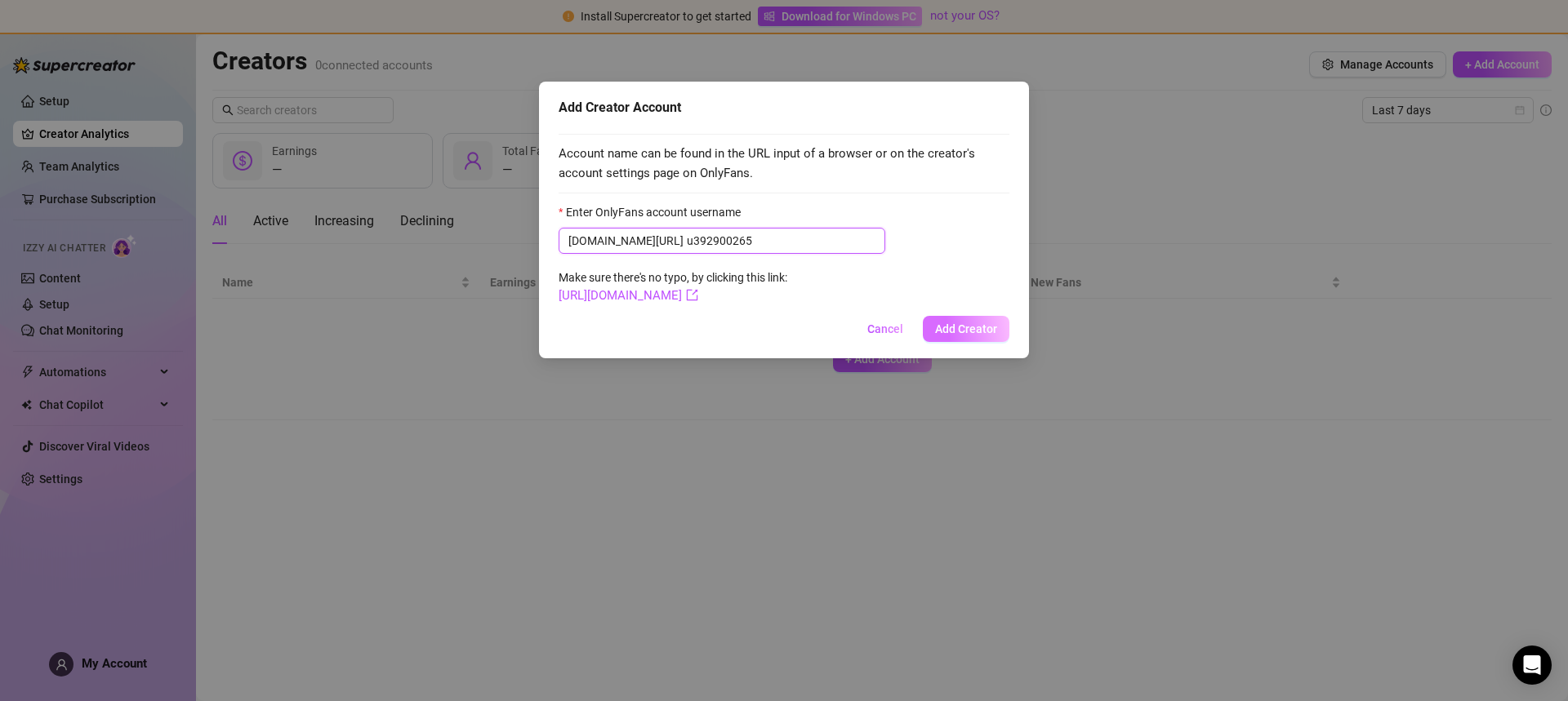
type input "u392900265"
click at [949, 320] on button "Add Creator" at bounding box center [966, 328] width 87 height 26
click at [949, 320] on button "Add Creator" at bounding box center [957, 328] width 105 height 26
